Goal: Book appointment/travel/reservation

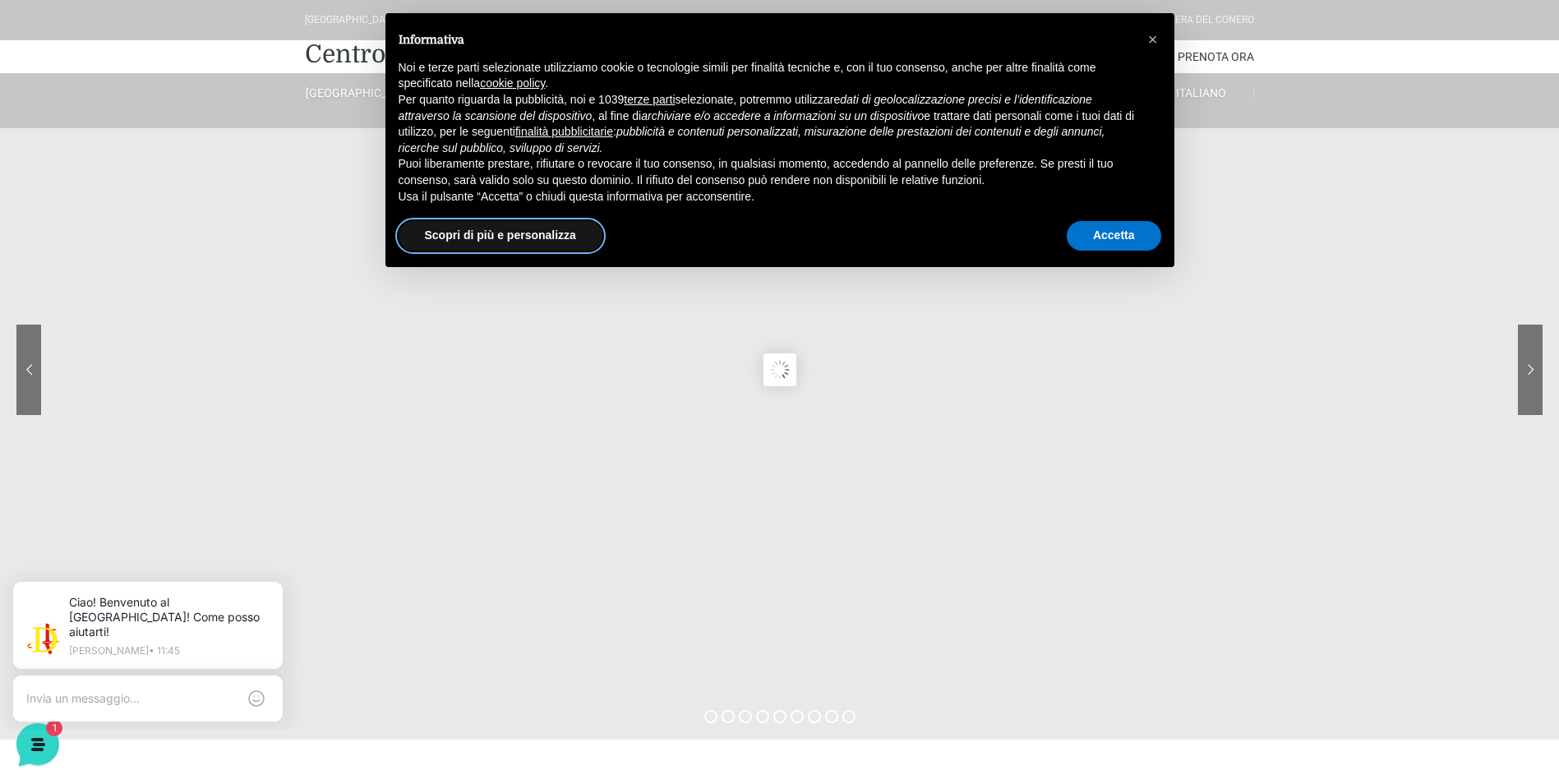
click at [550, 238] on button "Scopri di più e personalizza" at bounding box center [500, 236] width 204 height 30
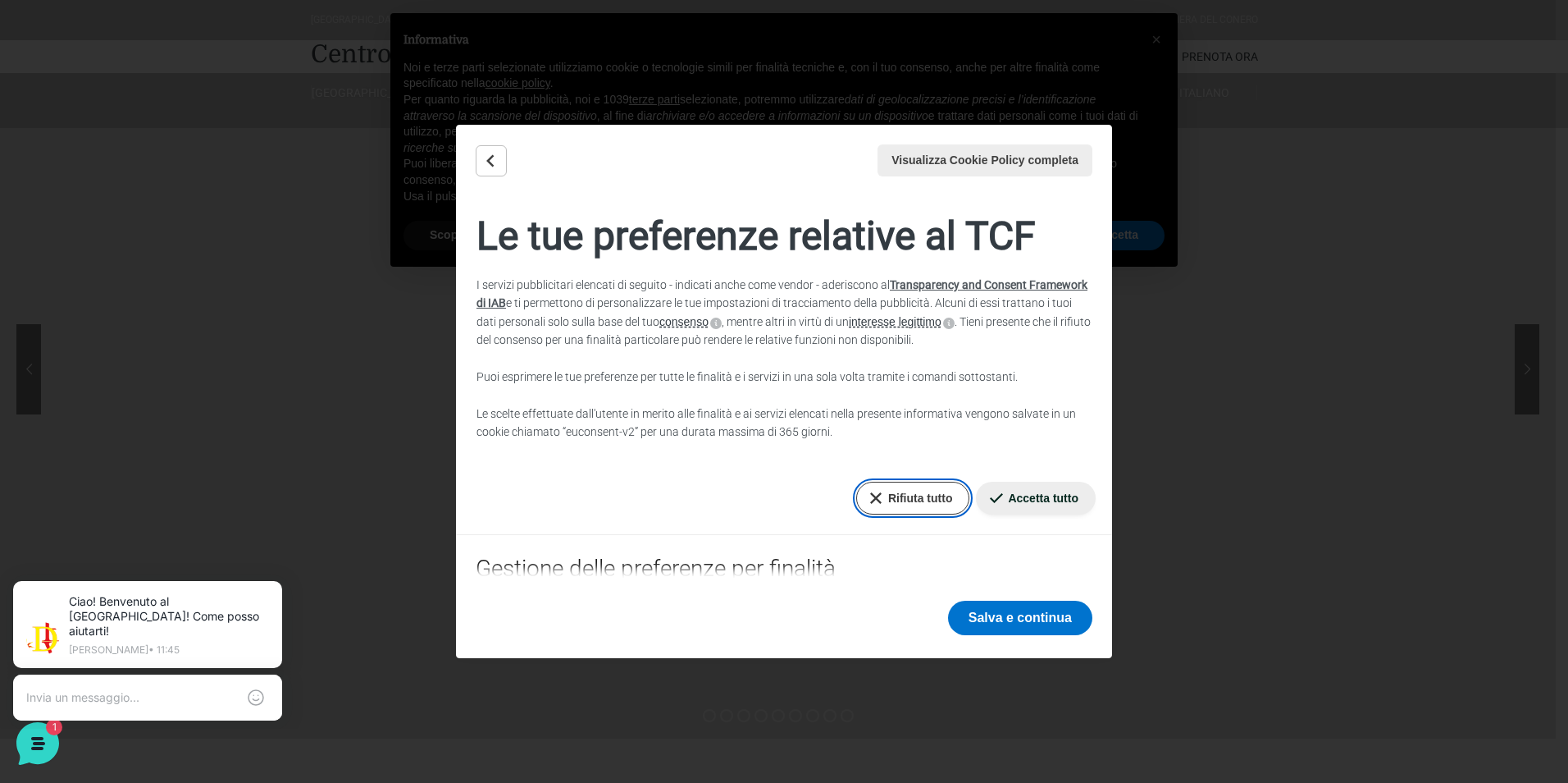
click at [893, 500] on button "Rifiuta tutto" at bounding box center [912, 498] width 114 height 33
click at [1036, 621] on button "Salva e continua" at bounding box center [1020, 617] width 144 height 35
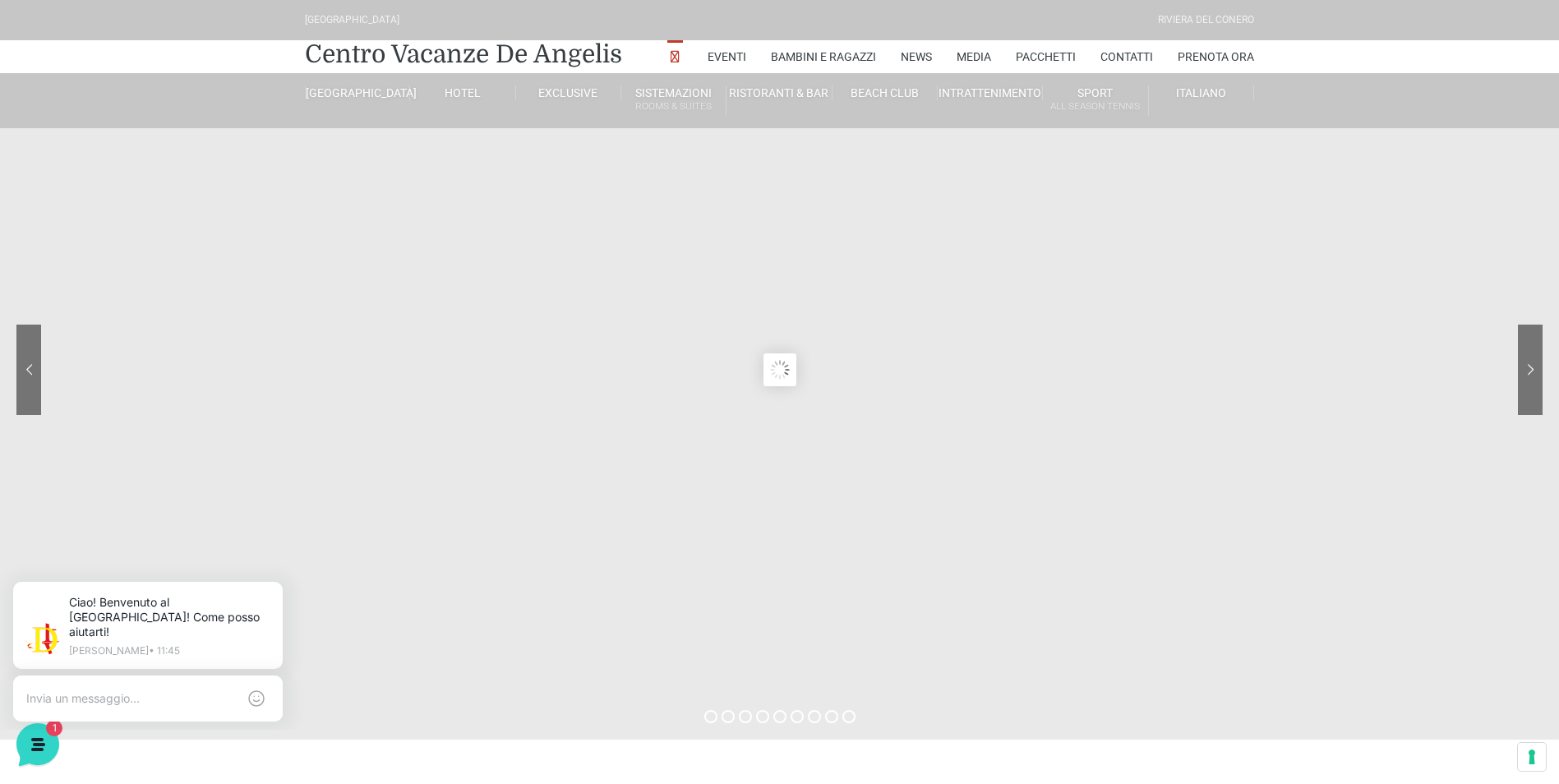
click at [639, 541] on sr7-content at bounding box center [779, 369] width 1559 height 739
click at [359, 91] on link "[GEOGRAPHIC_DATA]" at bounding box center [357, 92] width 105 height 15
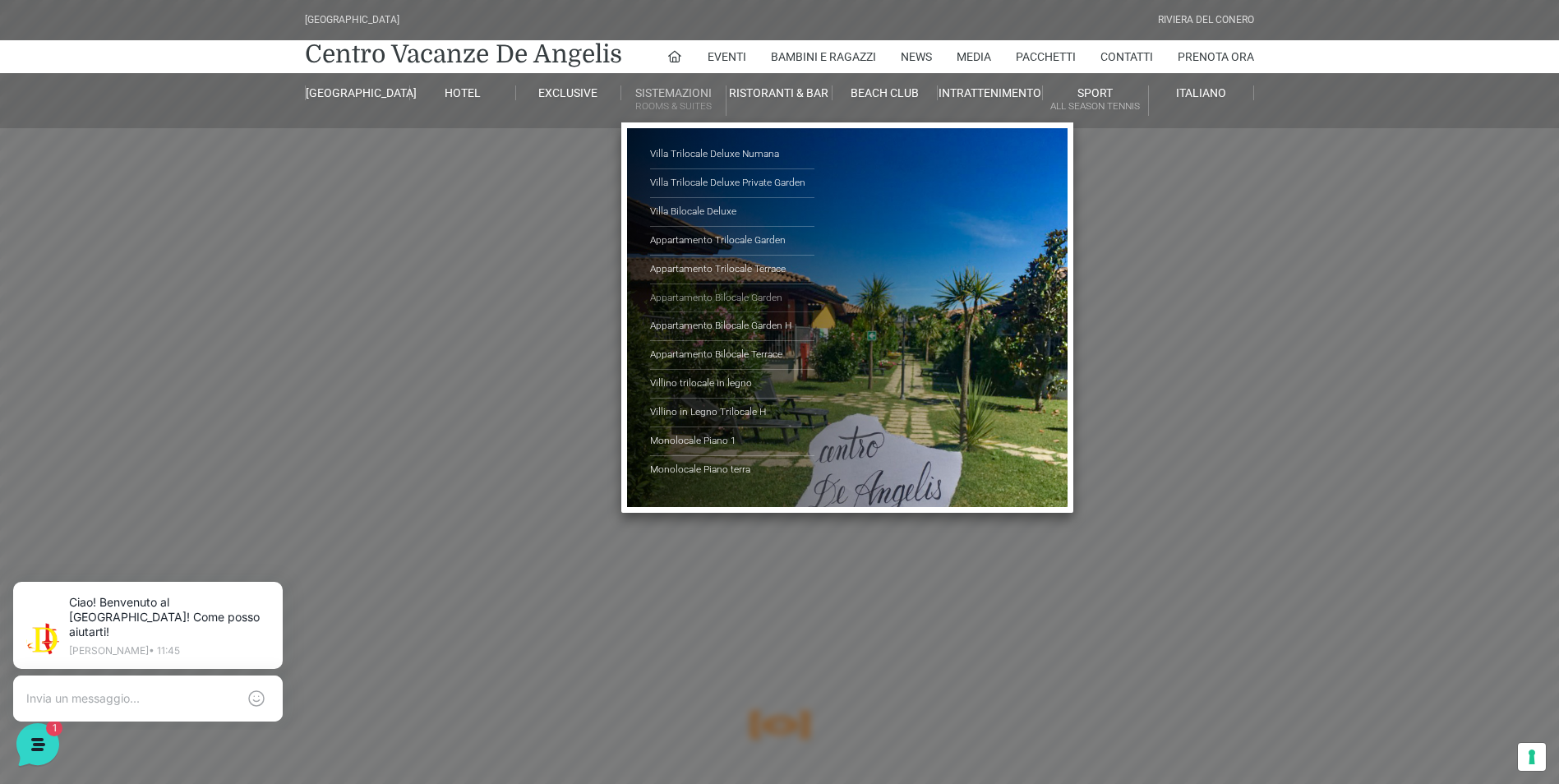
click at [725, 296] on link "Appartamento Bilocale Garden" at bounding box center [732, 298] width 164 height 29
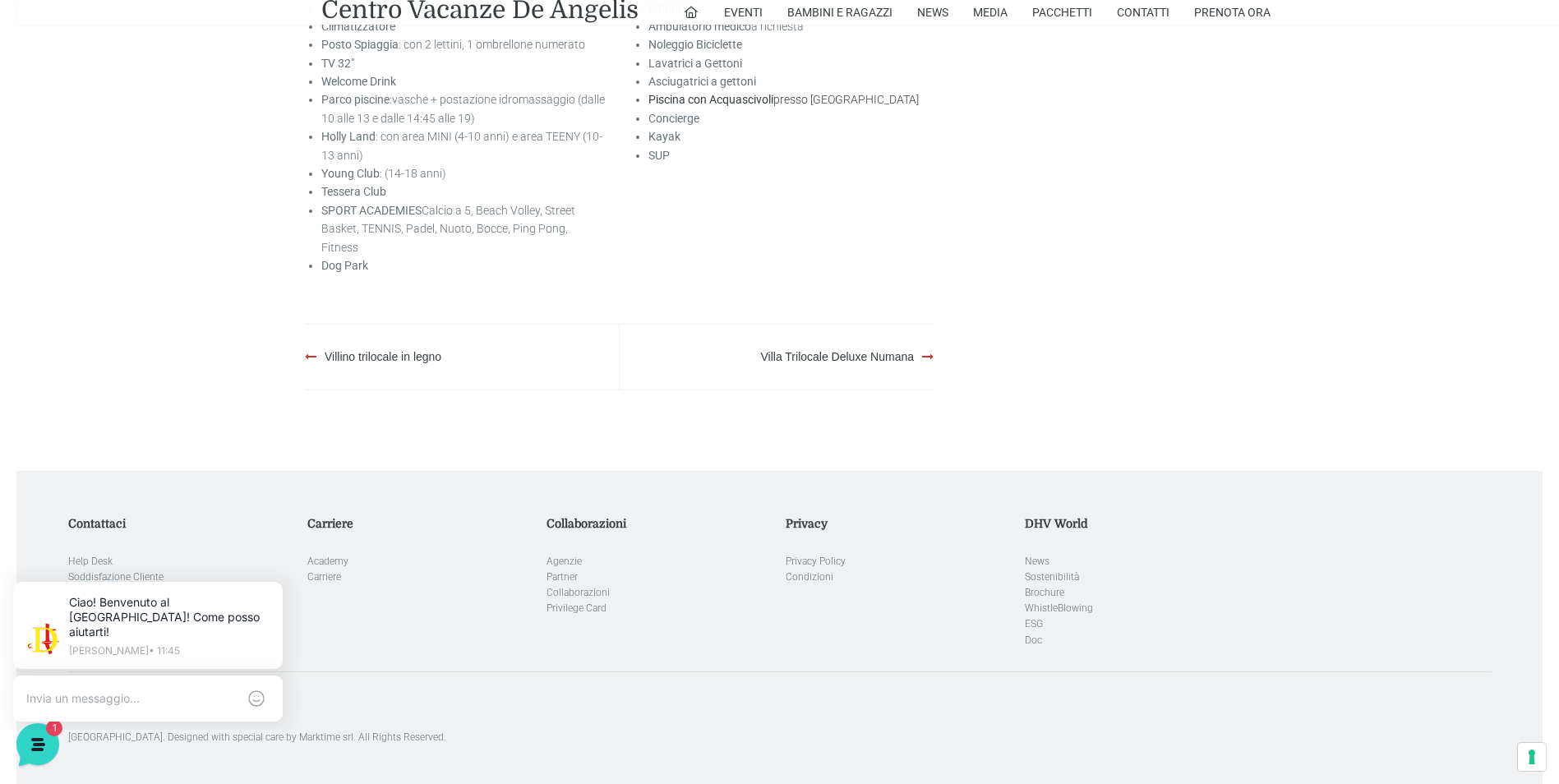
scroll to position [2629, 0]
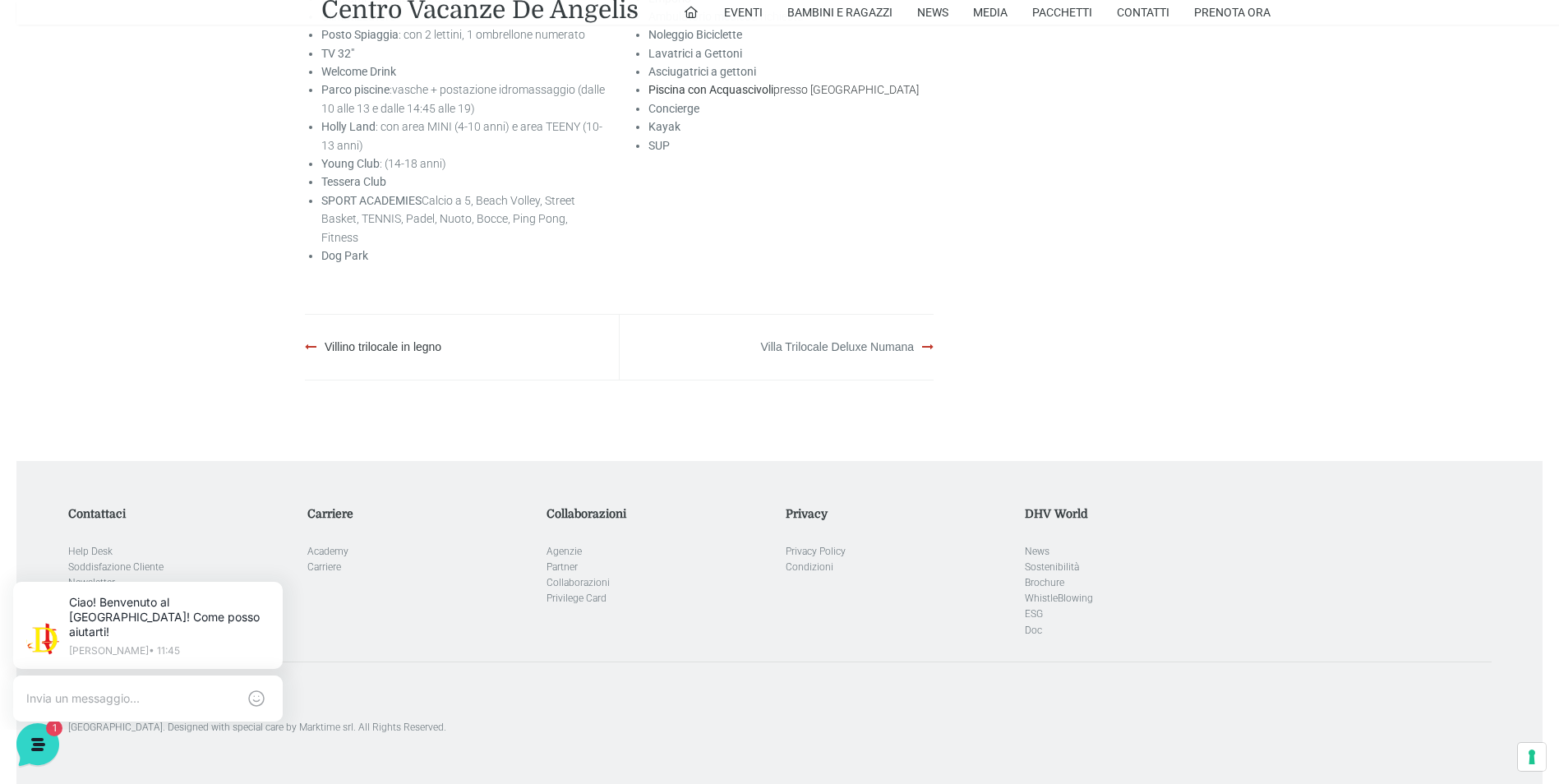
click at [821, 340] on link "Villa Trilocale Deluxe Numana" at bounding box center [837, 347] width 153 height 13
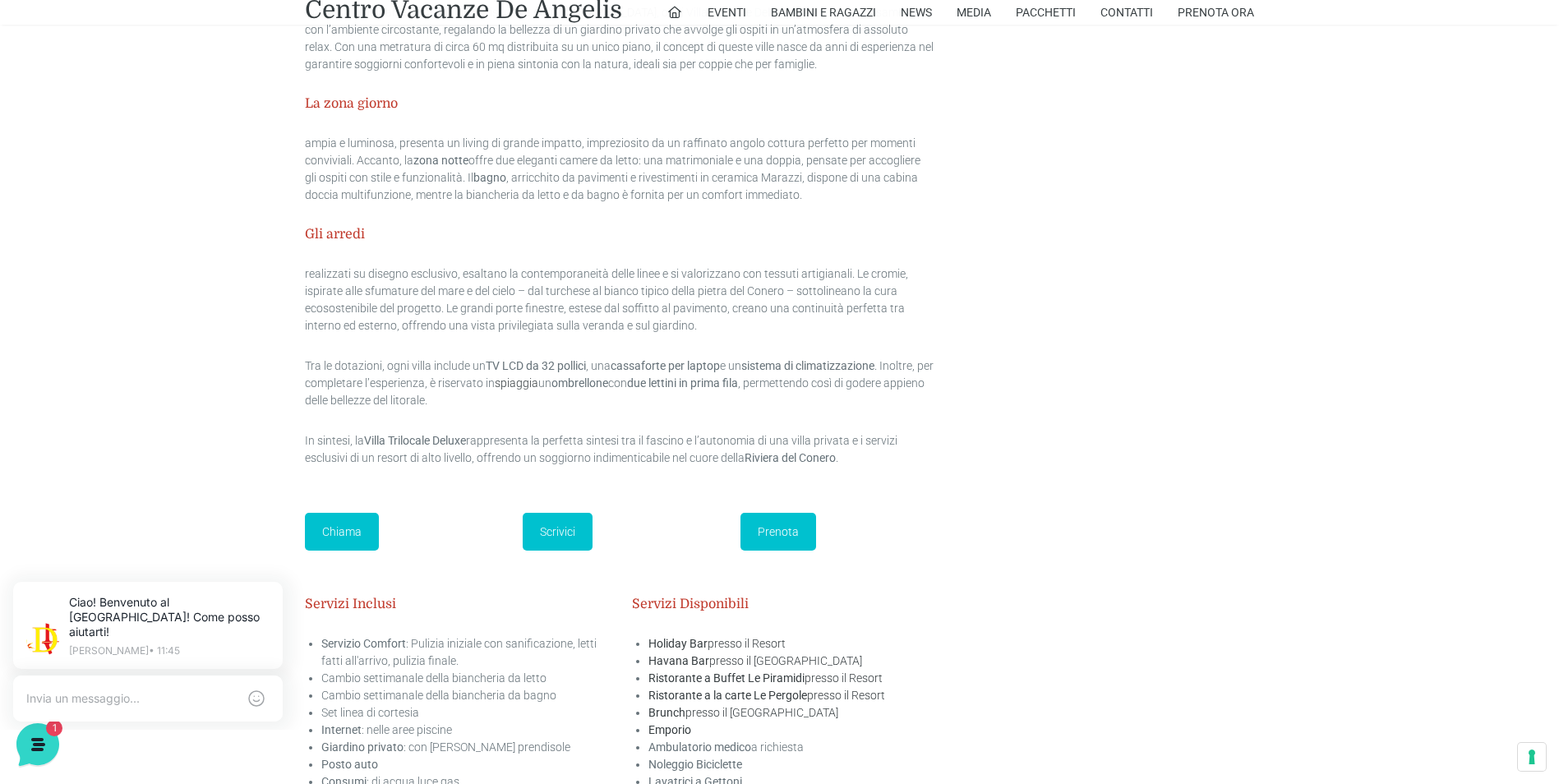
scroll to position [2054, 0]
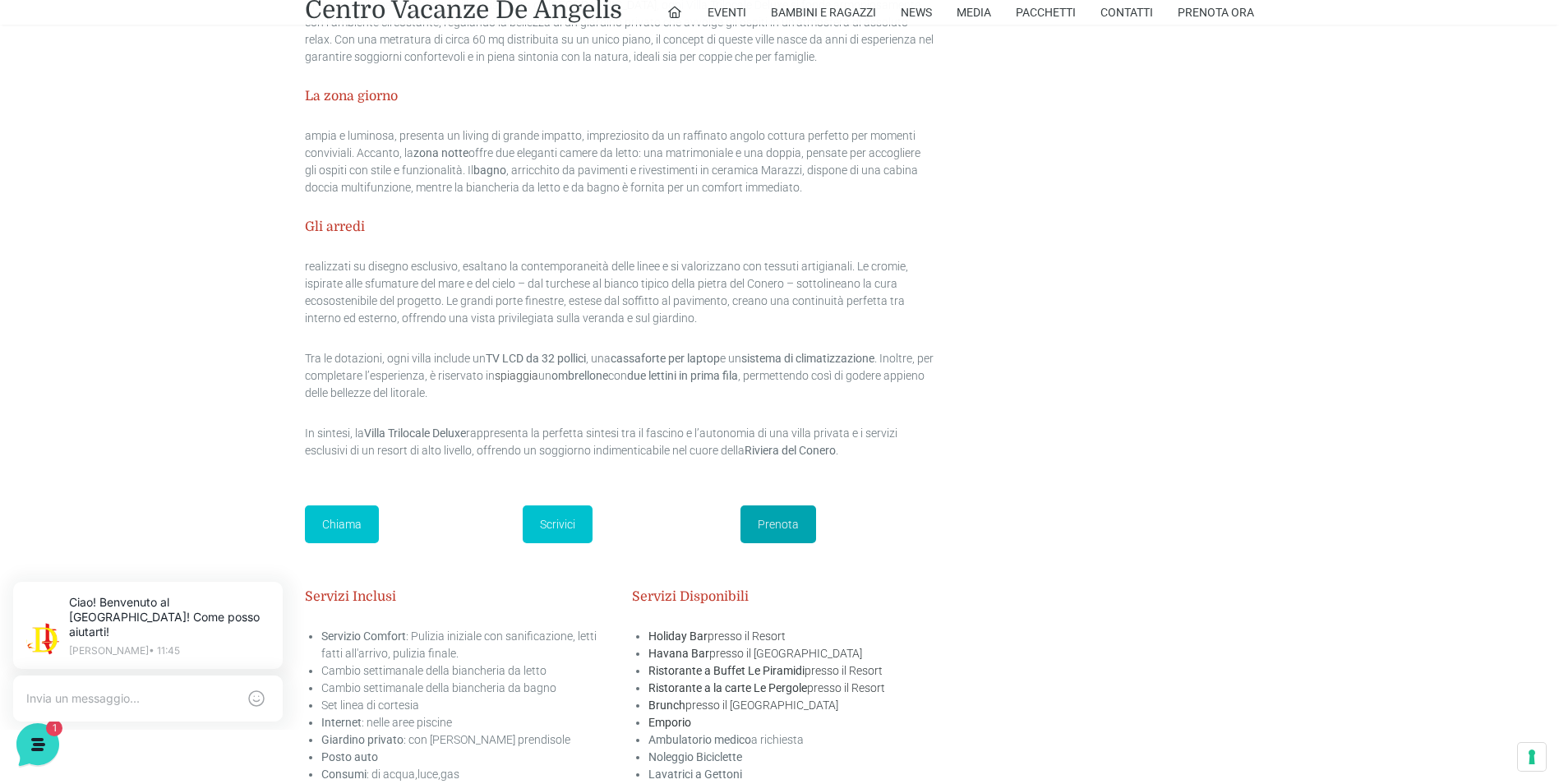
click at [786, 532] on link "Prenota" at bounding box center [778, 524] width 75 height 38
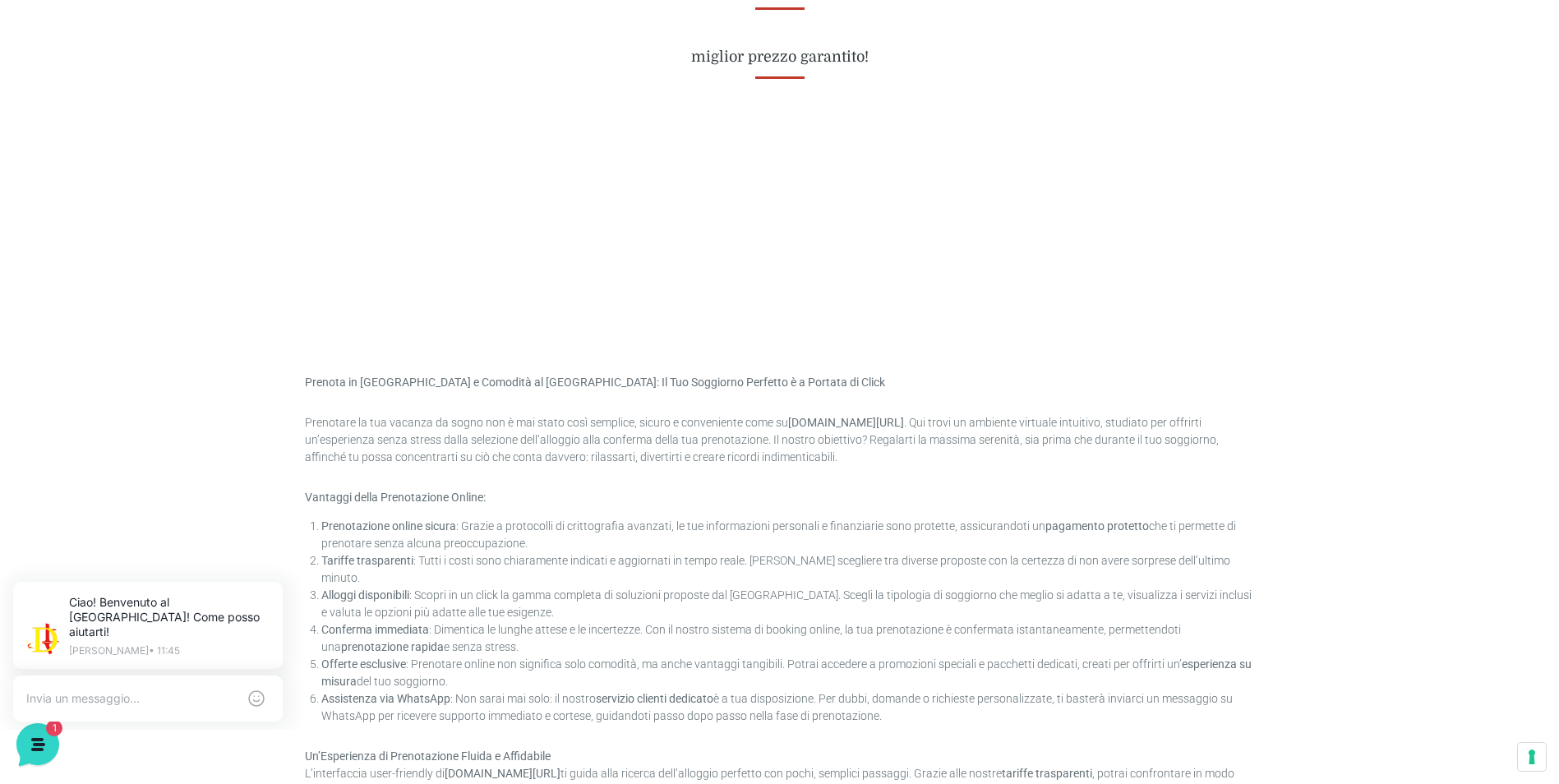
scroll to position [493, 0]
